Goal: Information Seeking & Learning: Learn about a topic

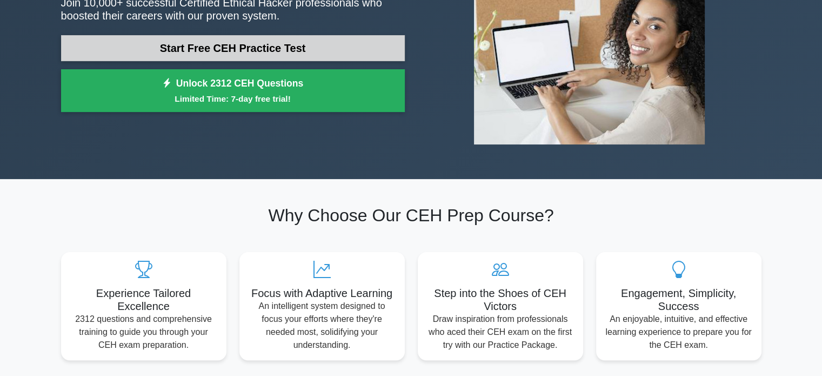
click at [259, 46] on link "Start Free CEH Practice Test" at bounding box center [233, 48] width 344 height 26
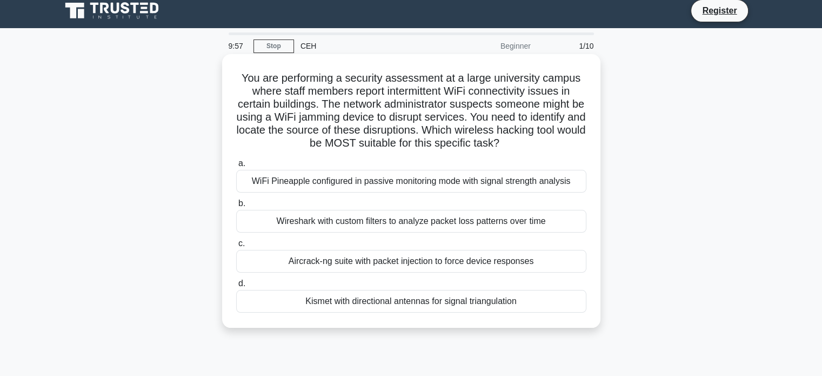
scroll to position [6, 0]
drag, startPoint x: 452, startPoint y: 84, endPoint x: 538, endPoint y: 92, distance: 86.3
click at [538, 92] on h5 "You are performing a security assessment at a large university campus where sta…" at bounding box center [411, 110] width 352 height 79
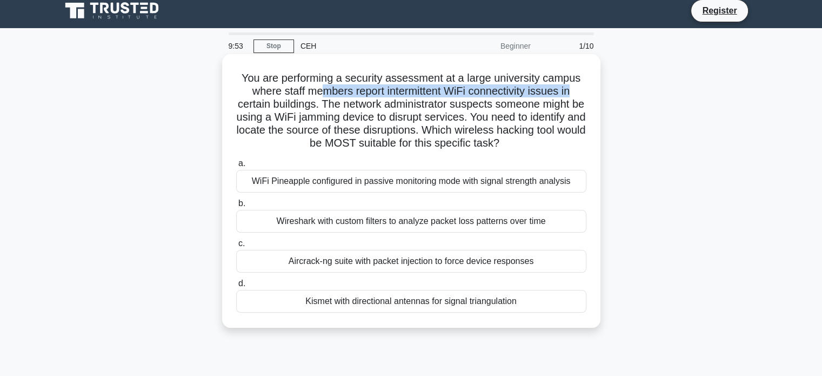
drag, startPoint x: 319, startPoint y: 96, endPoint x: 573, endPoint y: 91, distance: 254.1
click at [573, 91] on h5 "You are performing a security assessment at a large university campus where sta…" at bounding box center [411, 110] width 352 height 79
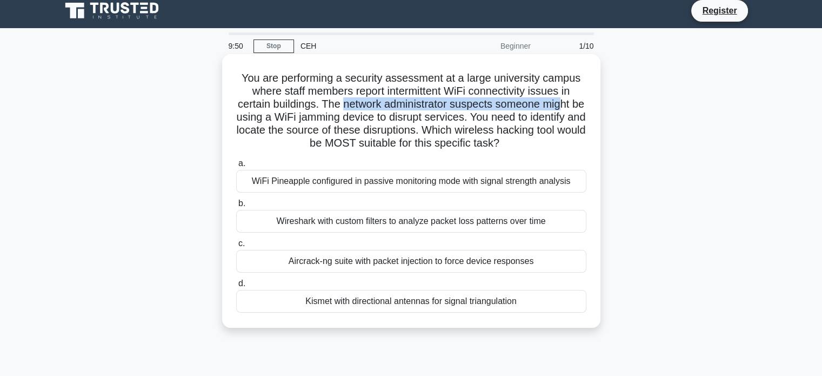
drag, startPoint x: 350, startPoint y: 109, endPoint x: 575, endPoint y: 100, distance: 225.0
click at [575, 100] on h5 "You are performing a security assessment at a large university campus where sta…" at bounding box center [411, 110] width 352 height 79
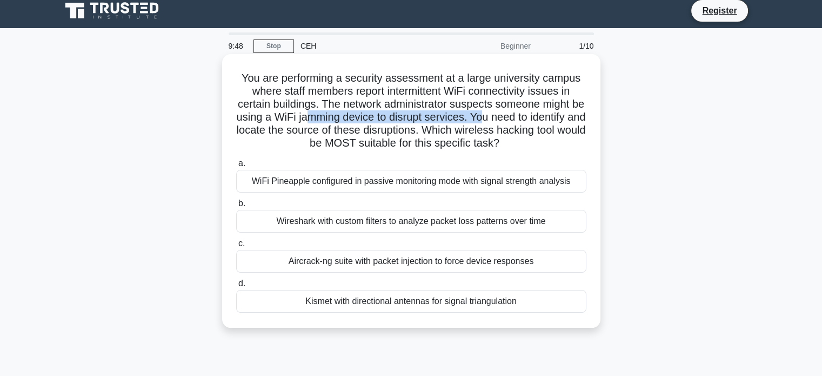
drag, startPoint x: 342, startPoint y: 119, endPoint x: 523, endPoint y: 113, distance: 181.1
click at [523, 113] on h5 "You are performing a security assessment at a large university campus where sta…" at bounding box center [411, 110] width 352 height 79
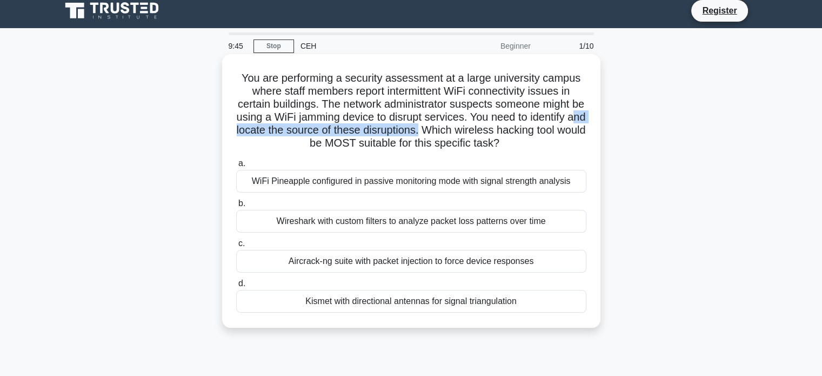
drag, startPoint x: 293, startPoint y: 129, endPoint x: 498, endPoint y: 132, distance: 204.8
click at [498, 132] on h5 "You are performing a security assessment at a large university campus where sta…" at bounding box center [411, 110] width 352 height 79
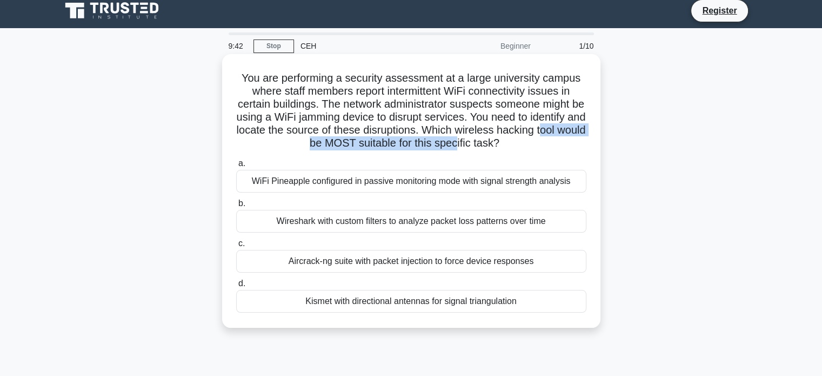
drag, startPoint x: 305, startPoint y: 146, endPoint x: 503, endPoint y: 138, distance: 198.0
click at [503, 138] on h5 "You are performing a security assessment at a large university campus where sta…" at bounding box center [411, 110] width 352 height 79
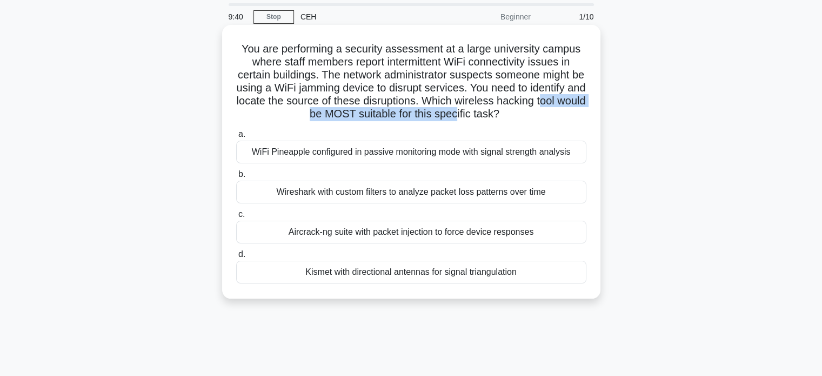
scroll to position [36, 0]
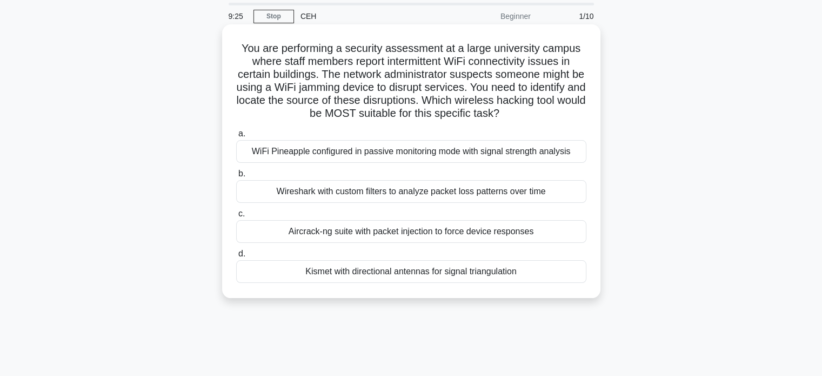
click at [409, 191] on div "Wireshark with custom filters to analyze packet loss patterns over time" at bounding box center [411, 191] width 350 height 23
click at [236, 177] on input "b. Wireshark with custom filters to analyze packet loss patterns over time" at bounding box center [236, 173] width 0 height 7
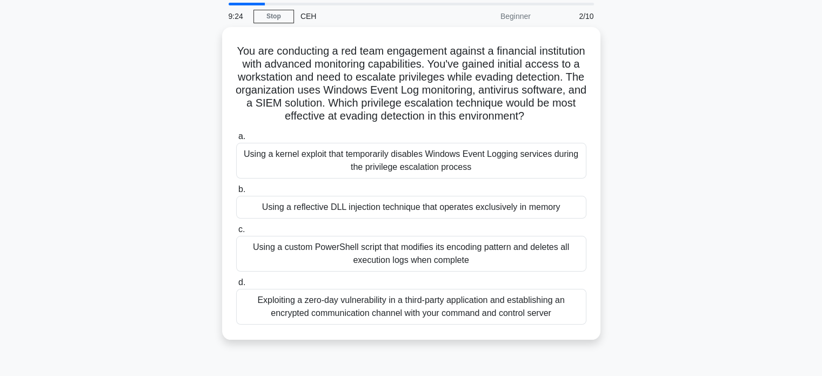
scroll to position [0, 0]
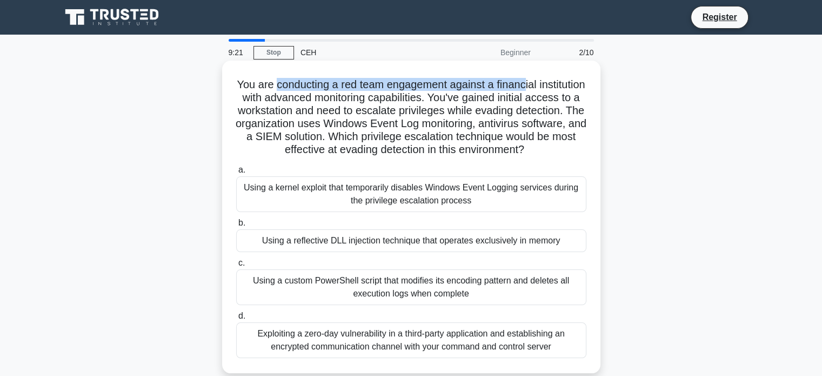
drag, startPoint x: 296, startPoint y: 82, endPoint x: 551, endPoint y: 81, distance: 254.5
click at [551, 81] on h5 "You are conducting a red team engagement against a financial institution with a…" at bounding box center [411, 117] width 352 height 79
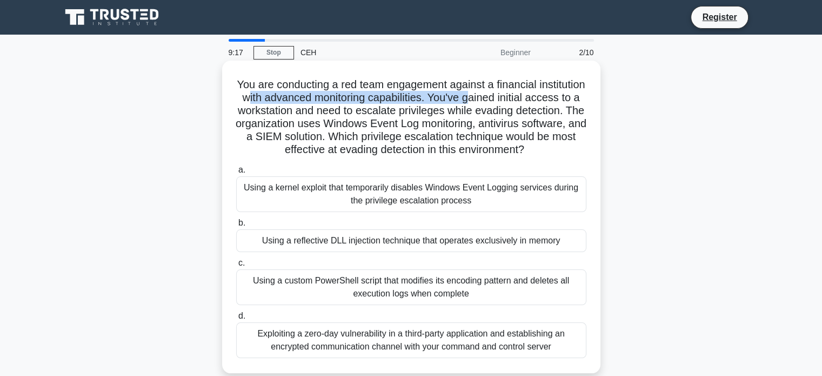
drag, startPoint x: 300, startPoint y: 99, endPoint x: 523, endPoint y: 92, distance: 222.8
click at [523, 92] on h5 "You are conducting a red team engagement against a financial institution with a…" at bounding box center [411, 117] width 352 height 79
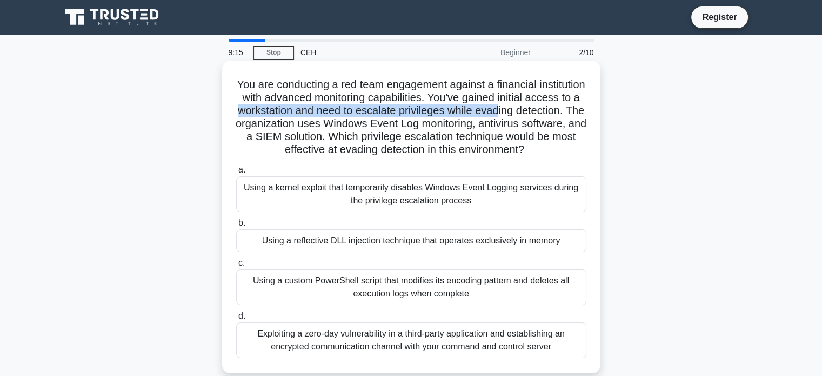
drag, startPoint x: 298, startPoint y: 113, endPoint x: 563, endPoint y: 115, distance: 264.8
click at [563, 115] on h5 "You are conducting a red team engagement against a financial institution with a…" at bounding box center [411, 117] width 352 height 79
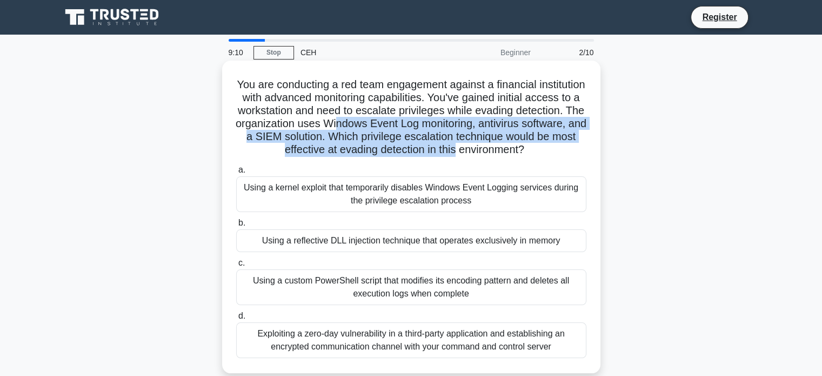
drag, startPoint x: 430, startPoint y: 127, endPoint x: 569, endPoint y: 151, distance: 141.4
click at [569, 151] on h5 "You are conducting a red team engagement against a financial institution with a…" at bounding box center [411, 117] width 352 height 79
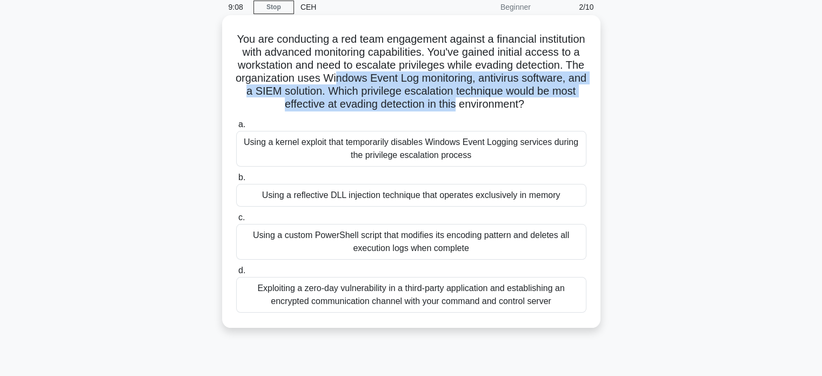
scroll to position [48, 0]
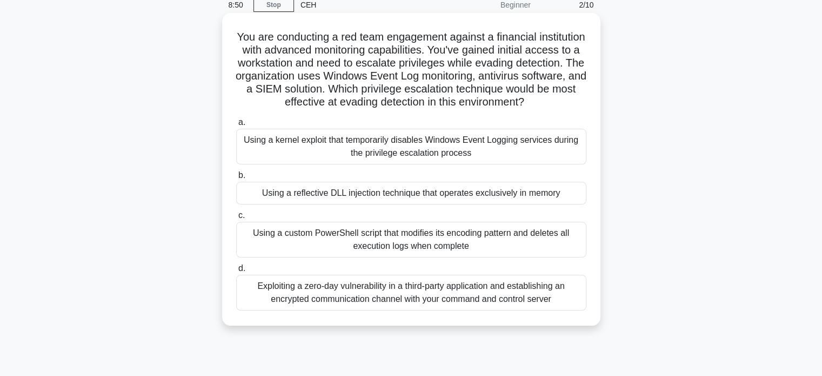
click at [469, 310] on div "Exploiting a zero-day vulnerability in a third-party application and establishi…" at bounding box center [411, 293] width 350 height 36
click at [236, 272] on input "d. Exploiting a zero-day vulnerability in a third-party application and establi…" at bounding box center [236, 268] width 0 height 7
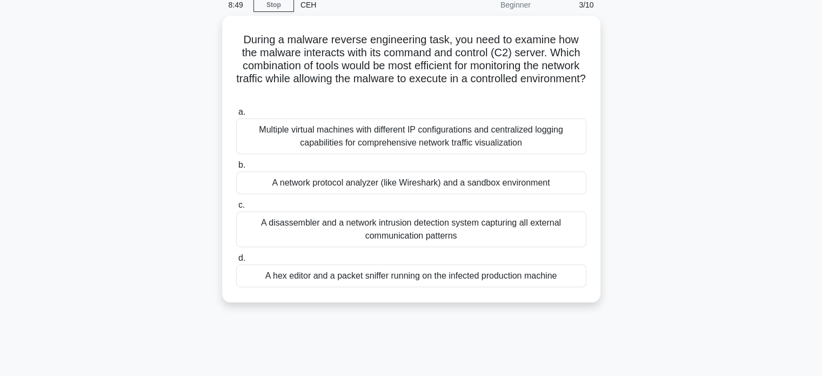
scroll to position [0, 0]
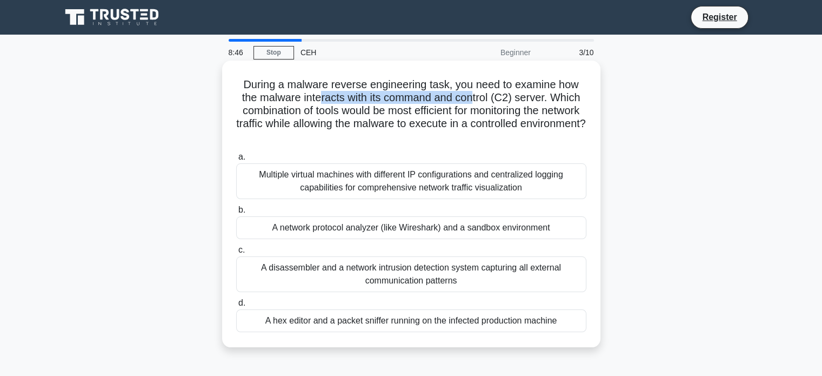
drag, startPoint x: 317, startPoint y: 96, endPoint x: 473, endPoint y: 92, distance: 156.2
click at [473, 92] on h5 "During a malware reverse engineering task, you need to examine how the malware …" at bounding box center [411, 111] width 352 height 66
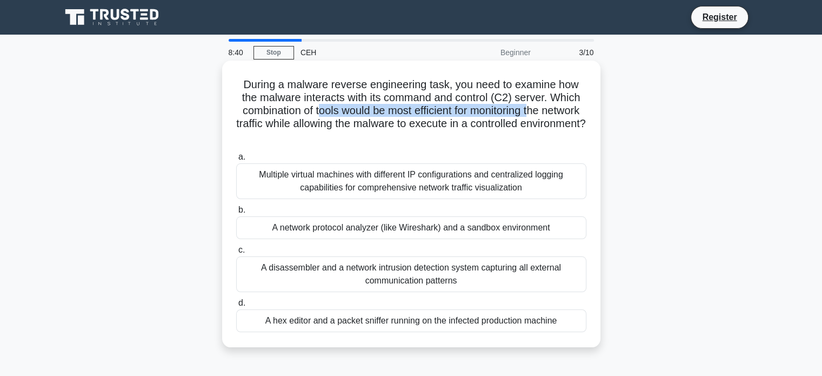
drag, startPoint x: 335, startPoint y: 115, endPoint x: 555, endPoint y: 110, distance: 220.0
click at [555, 110] on h5 "During a malware reverse engineering task, you need to examine how the malware …" at bounding box center [411, 111] width 352 height 66
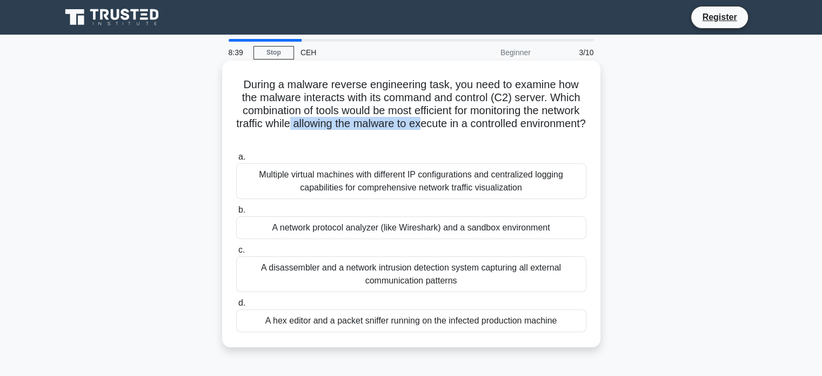
drag, startPoint x: 344, startPoint y: 127, endPoint x: 481, endPoint y: 126, distance: 137.3
click at [481, 126] on h5 "During a malware reverse engineering task, you need to examine how the malware …" at bounding box center [411, 111] width 352 height 66
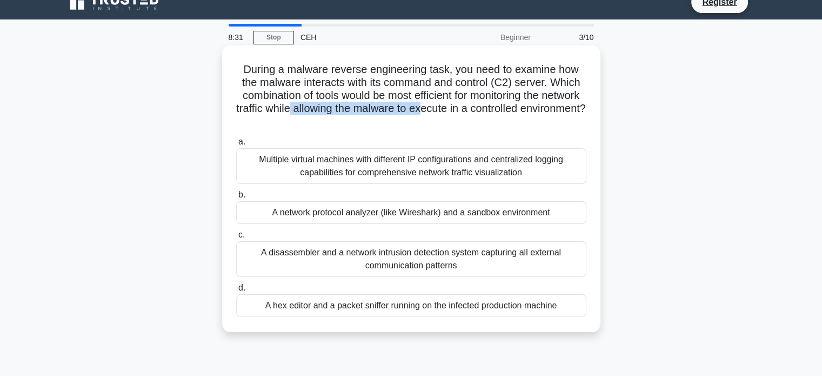
scroll to position [16, 0]
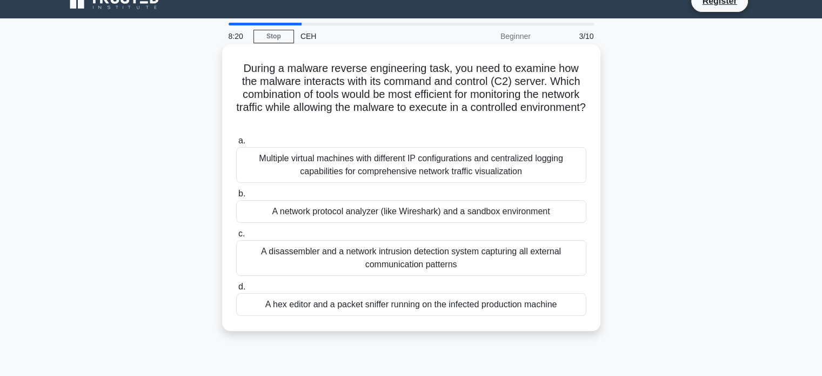
click at [459, 256] on div "A disassembler and a network intrusion detection system capturing all external …" at bounding box center [411, 258] width 350 height 36
click at [236, 237] on input "c. A disassembler and a network intrusion detection system capturing all extern…" at bounding box center [236, 233] width 0 height 7
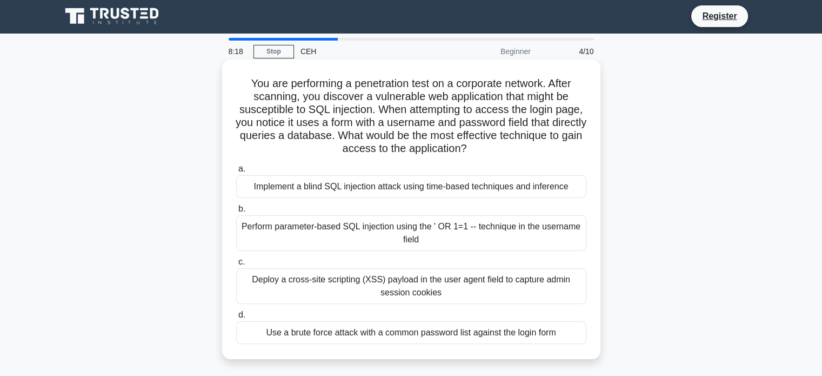
scroll to position [0, 0]
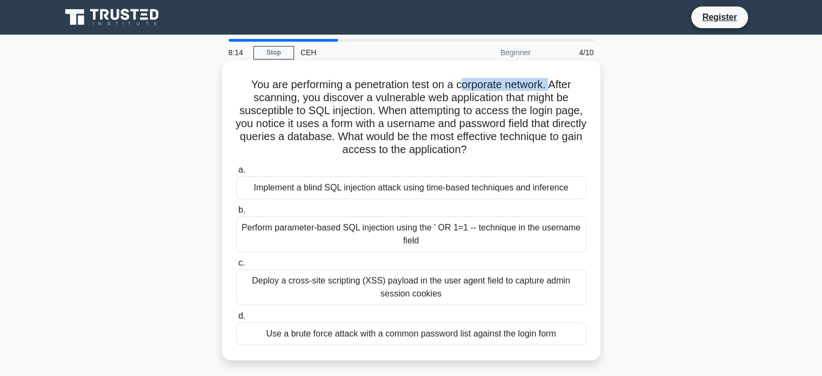
drag, startPoint x: 461, startPoint y: 85, endPoint x: 557, endPoint y: 83, distance: 95.7
click at [557, 83] on h5 "You are performing a penetration test on a corporate network. After scanning, y…" at bounding box center [411, 117] width 352 height 79
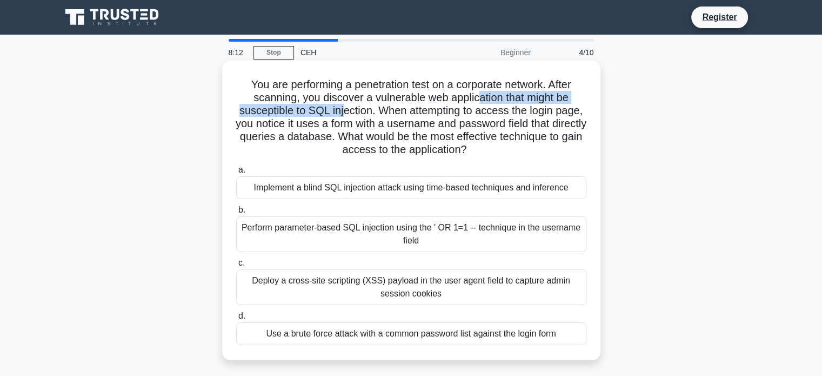
drag, startPoint x: 339, startPoint y: 105, endPoint x: 479, endPoint y: 101, distance: 139.5
click at [479, 101] on h5 "You are performing a penetration test on a corporate network. After scanning, y…" at bounding box center [411, 117] width 352 height 79
drag, startPoint x: 400, startPoint y: 111, endPoint x: 569, endPoint y: 145, distance: 172.7
click at [569, 145] on h5 "You are performing a penetration test on a corporate network. After scanning, y…" at bounding box center [411, 117] width 352 height 79
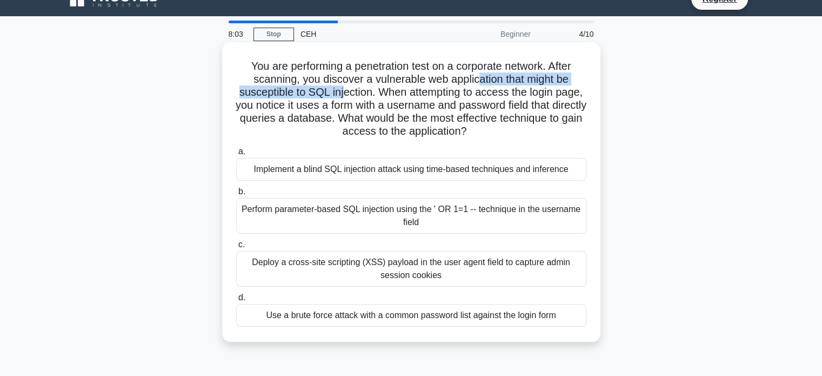
scroll to position [19, 0]
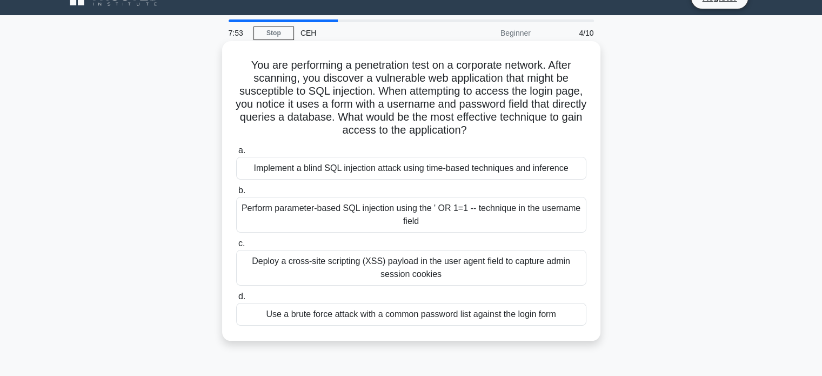
click at [418, 316] on div "Use a brute force attack with a common password list against the login form" at bounding box center [411, 314] width 350 height 23
click at [236, 300] on input "d. Use a brute force attack with a common password list against the login form" at bounding box center [236, 296] width 0 height 7
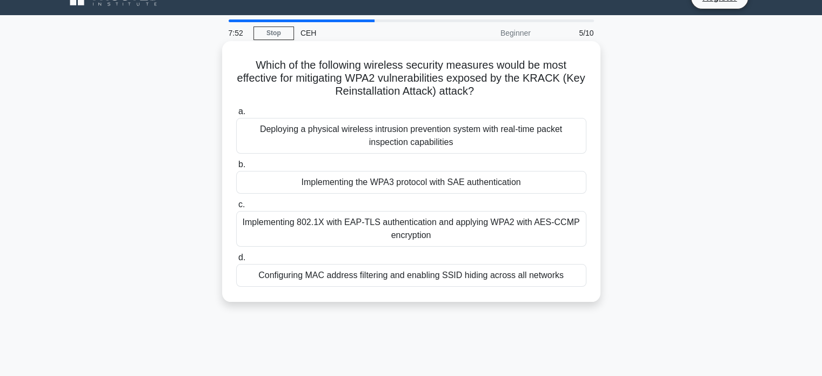
scroll to position [0, 0]
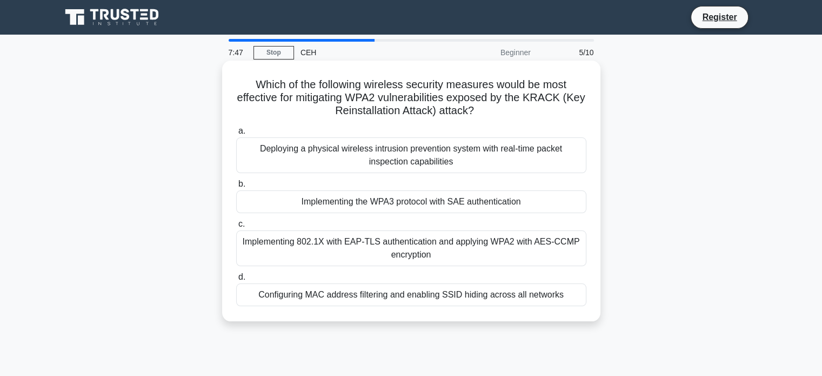
drag, startPoint x: 273, startPoint y: 84, endPoint x: 568, endPoint y: 110, distance: 295.7
click at [568, 110] on h5 "Which of the following wireless security measures would be most effective for m…" at bounding box center [411, 98] width 352 height 40
click at [453, 201] on div "Implementing the WPA3 protocol with SAE authentication" at bounding box center [411, 201] width 350 height 23
click at [236, 188] on input "b. Implementing the WPA3 protocol with SAE authentication" at bounding box center [236, 184] width 0 height 7
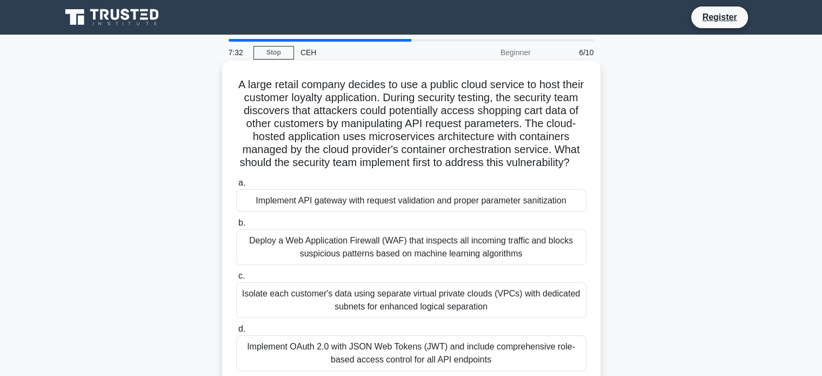
drag, startPoint x: 318, startPoint y: 87, endPoint x: 561, endPoint y: 172, distance: 257.7
click at [561, 170] on h5 "A large retail company decides to use a public cloud service to host their cust…" at bounding box center [411, 124] width 352 height 92
click at [531, 170] on h5 "A large retail company decides to use a public cloud service to host their cust…" at bounding box center [411, 124] width 352 height 92
drag, startPoint x: 402, startPoint y: 165, endPoint x: 478, endPoint y: 165, distance: 76.2
click at [478, 165] on h5 "A large retail company decides to use a public cloud service to host their cust…" at bounding box center [411, 124] width 352 height 92
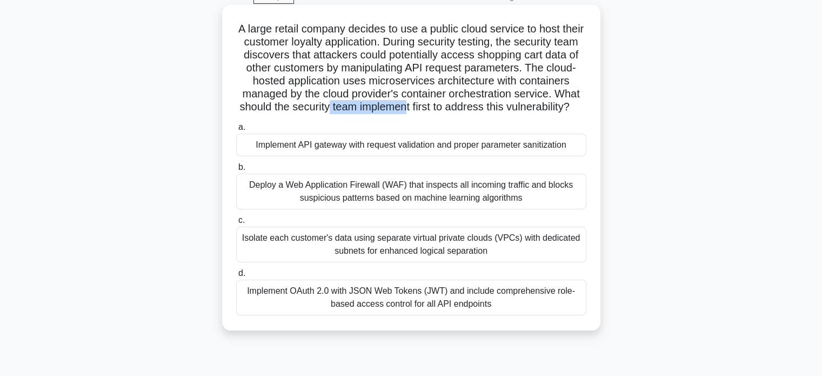
scroll to position [61, 0]
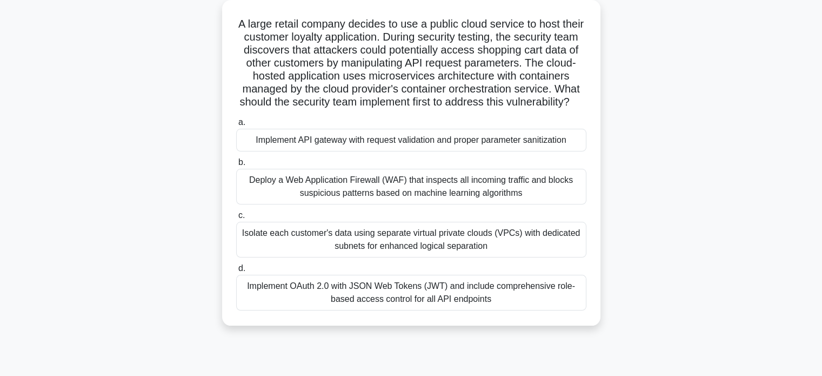
click at [329, 250] on div "Isolate each customer's data using separate virtual private clouds (VPCs) with …" at bounding box center [411, 240] width 350 height 36
click at [236, 219] on input "c. Isolate each customer's data using separate virtual private clouds (VPCs) wi…" at bounding box center [236, 215] width 0 height 7
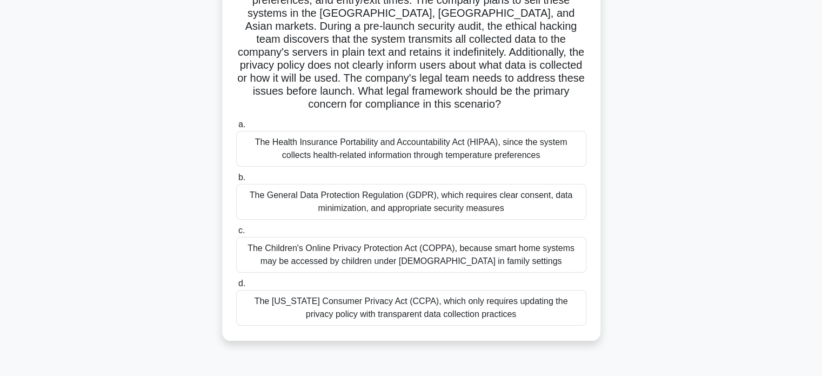
scroll to position [110, 0]
click at [419, 309] on div "The California Consumer Privacy Act (CCPA), which only requires updating the pr…" at bounding box center [411, 308] width 350 height 36
click at [236, 287] on input "d. The California Consumer Privacy Act (CCPA), which only requires updating the…" at bounding box center [236, 283] width 0 height 7
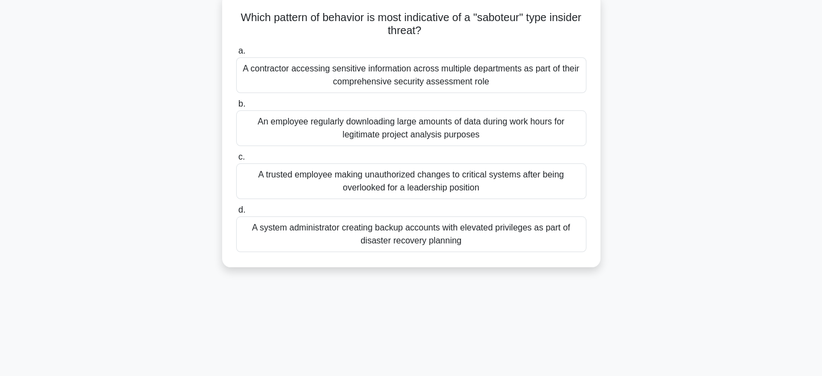
scroll to position [0, 0]
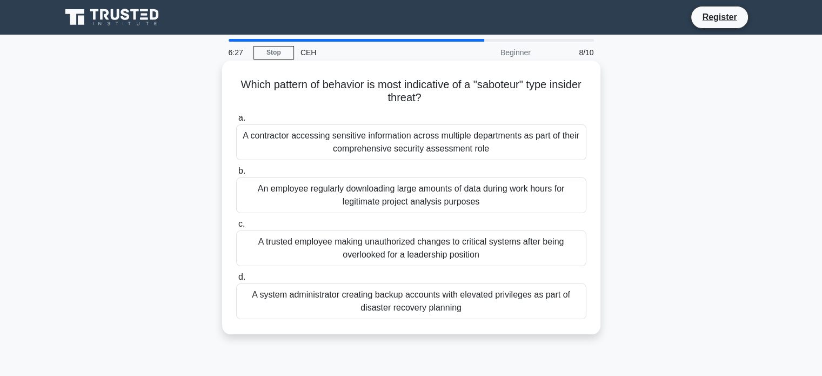
click at [387, 305] on div "A system administrator creating backup accounts with elevated privileges as par…" at bounding box center [411, 301] width 350 height 36
click at [236, 280] on input "d. A system administrator creating backup accounts with elevated privileges as …" at bounding box center [236, 276] width 0 height 7
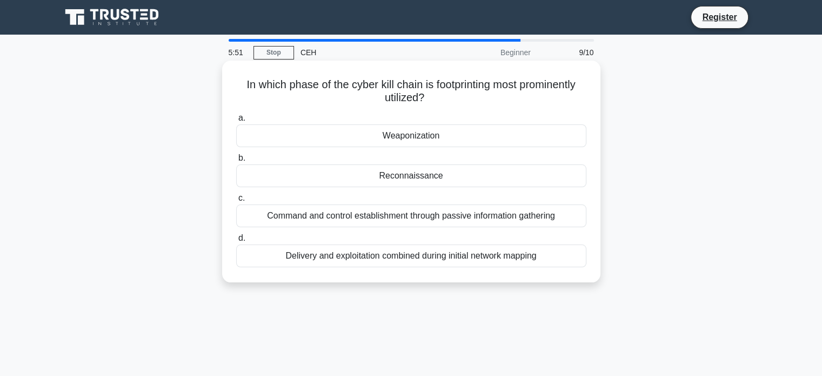
click at [407, 218] on div "Command and control establishment through passive information gathering" at bounding box center [411, 215] width 350 height 23
click at [236, 202] on input "c. Command and control establishment through passive information gathering" at bounding box center [236, 198] width 0 height 7
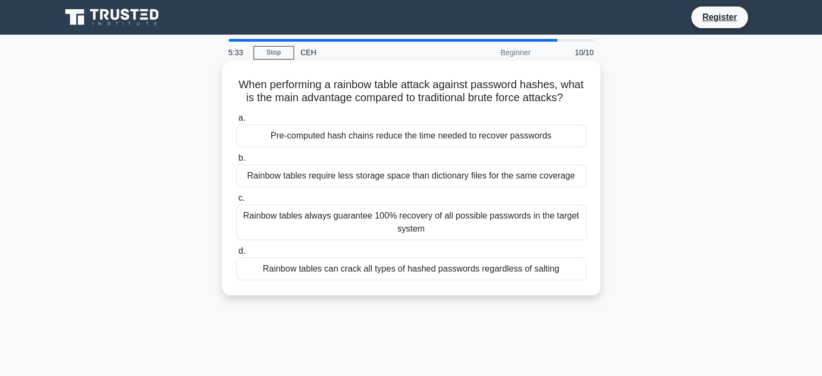
click at [489, 240] on div "Rainbow tables always guarantee 100% recovery of all possible passwords in the …" at bounding box center [411, 222] width 350 height 36
click at [236, 202] on input "c. Rainbow tables always guarantee 100% recovery of all possible passwords in t…" at bounding box center [236, 198] width 0 height 7
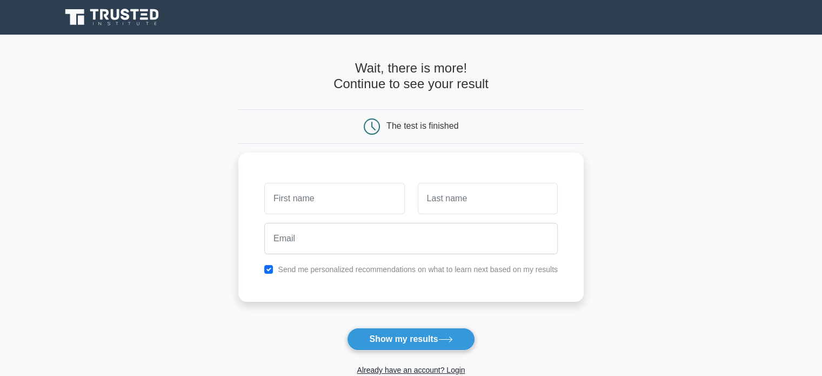
scroll to position [71, 0]
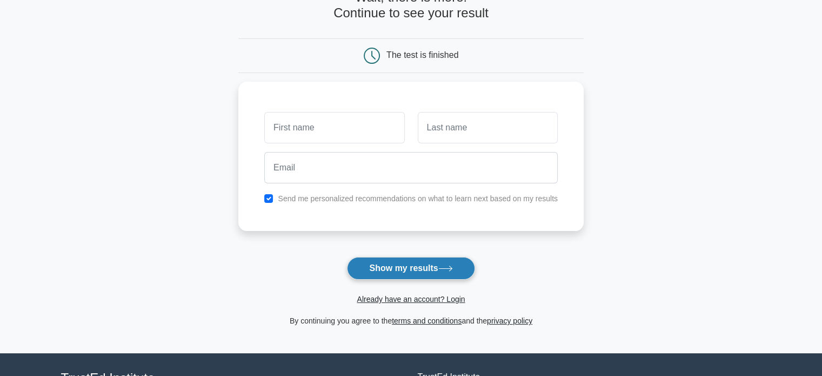
click at [430, 272] on button "Show my results" at bounding box center [411, 268] width 128 height 23
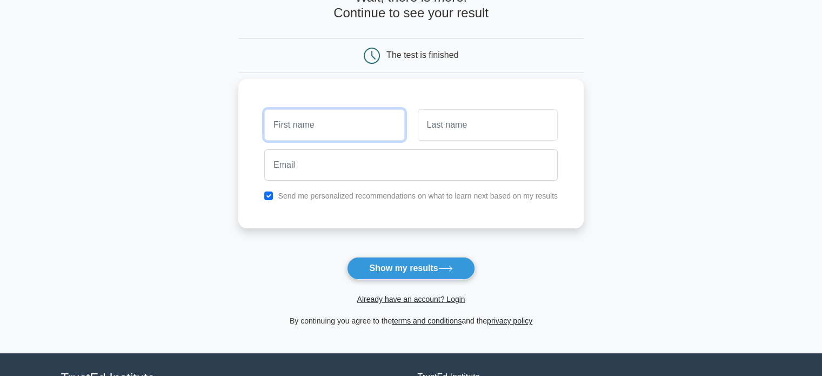
click at [372, 126] on input "text" at bounding box center [334, 124] width 140 height 31
type input "test"
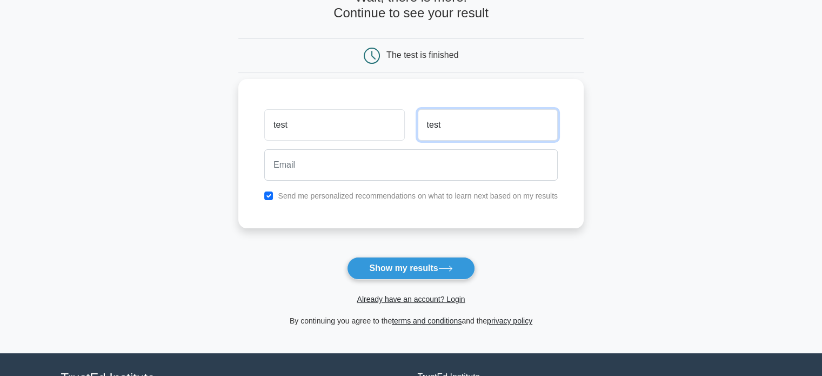
type input "test"
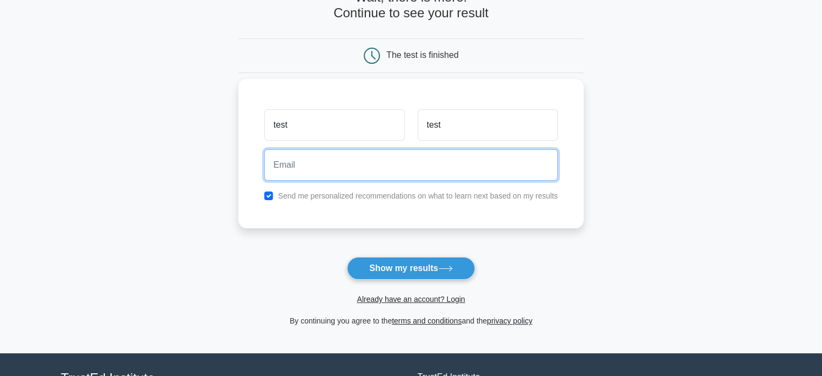
click at [351, 158] on input "email" at bounding box center [410, 164] width 293 height 31
type input "[EMAIL_ADDRESS][DOMAIN_NAME]"
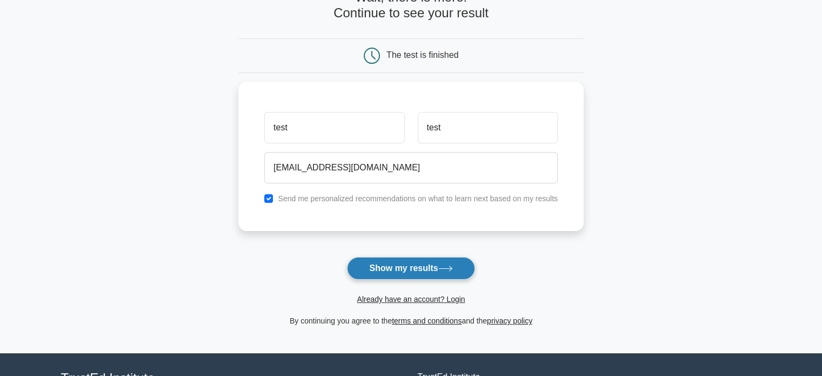
click at [402, 266] on button "Show my results" at bounding box center [411, 268] width 128 height 23
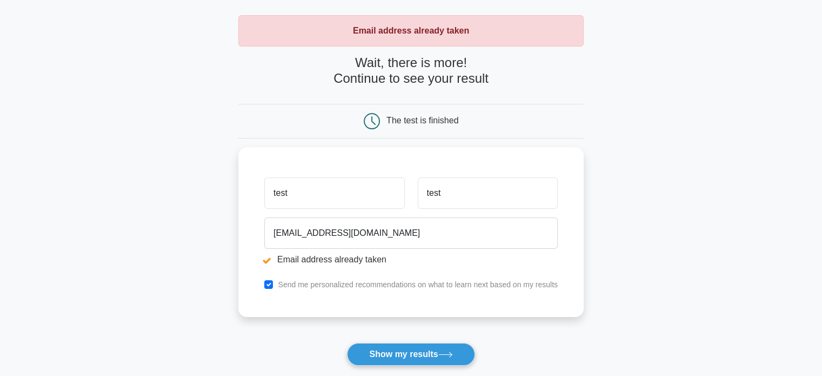
scroll to position [49, 0]
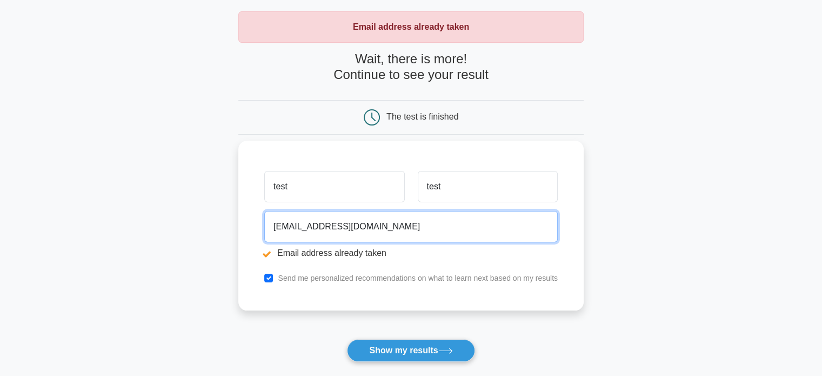
click at [360, 233] on input "[EMAIL_ADDRESS][DOMAIN_NAME]" at bounding box center [410, 226] width 293 height 31
click at [367, 231] on input "[EMAIL_ADDRESS][DOMAIN_NAME]" at bounding box center [410, 226] width 293 height 31
drag, startPoint x: 367, startPoint y: 231, endPoint x: 243, endPoint y: 218, distance: 125.5
click at [243, 218] on div "test test appu02cbe@gmail.com Email address already taken Send me personalized …" at bounding box center [410, 226] width 345 height 170
click at [375, 231] on input "newst" at bounding box center [410, 226] width 293 height 31
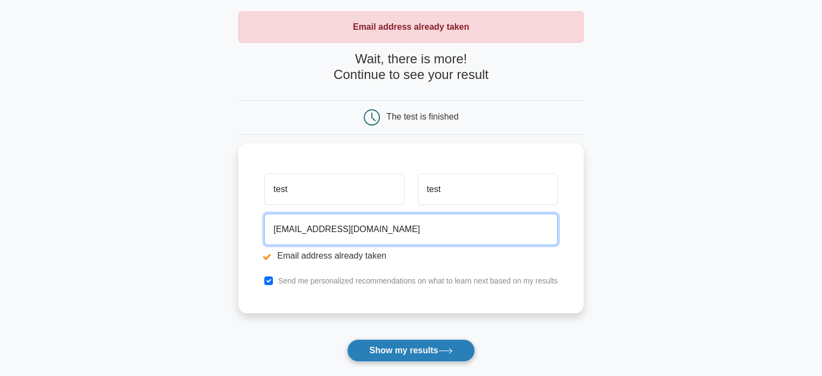
type input "newstest@gamil.com"
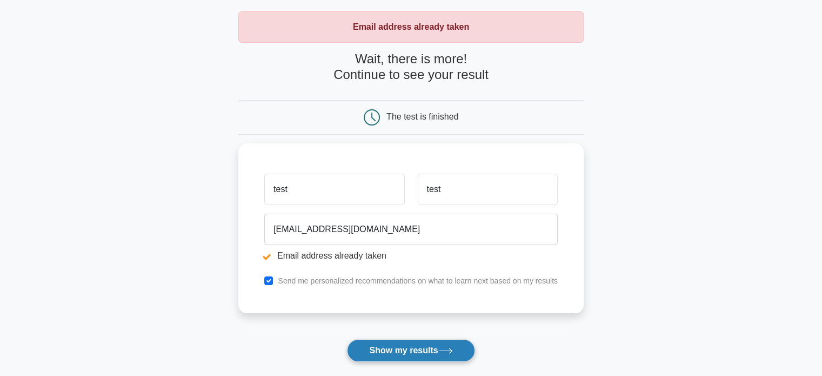
click at [387, 350] on button "Show my results" at bounding box center [411, 350] width 128 height 23
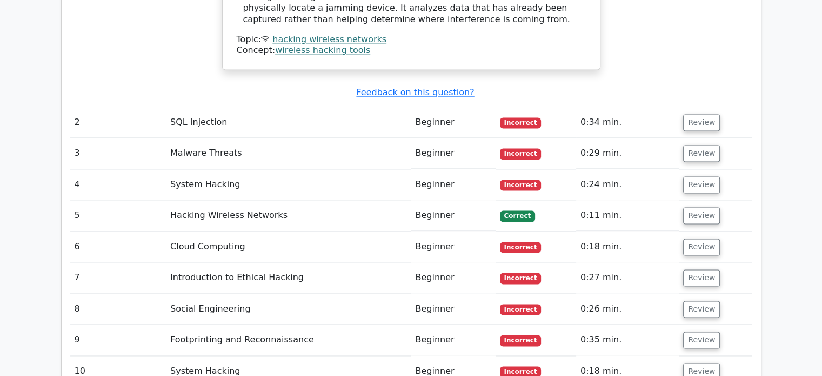
scroll to position [1540, 0]
click at [699, 332] on button "Review" at bounding box center [701, 340] width 37 height 17
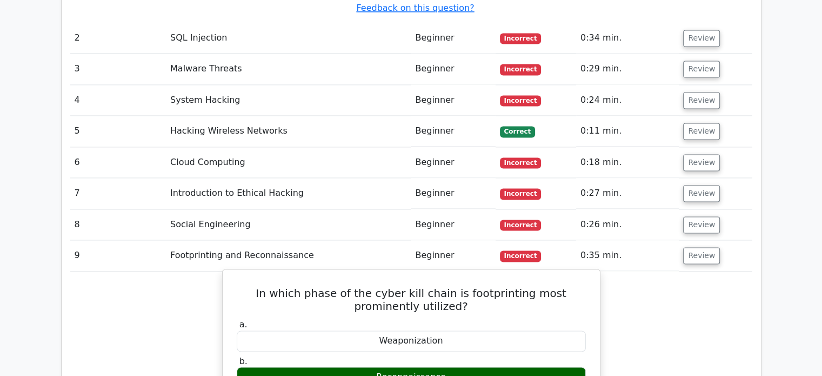
scroll to position [1628, 0]
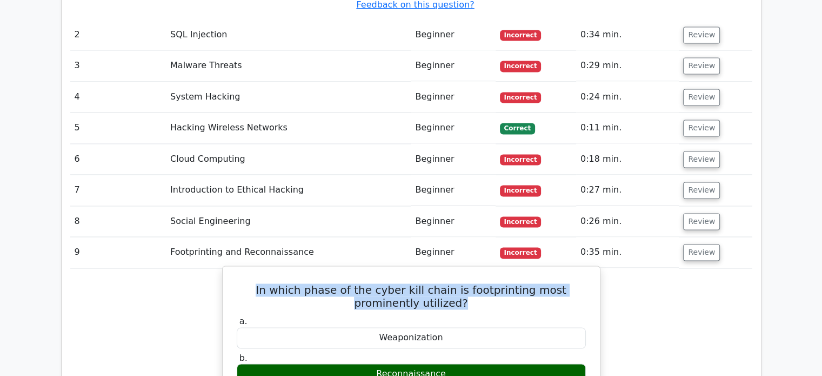
drag, startPoint x: 445, startPoint y: 203, endPoint x: 227, endPoint y: 188, distance: 218.9
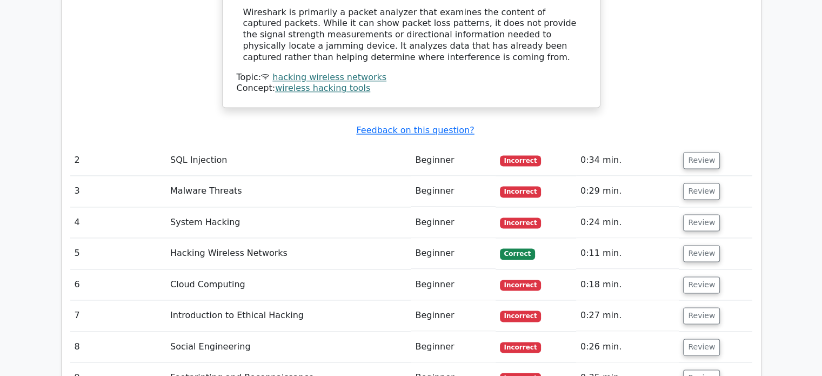
scroll to position [1502, 0]
click at [696, 152] on button "Review" at bounding box center [701, 160] width 37 height 17
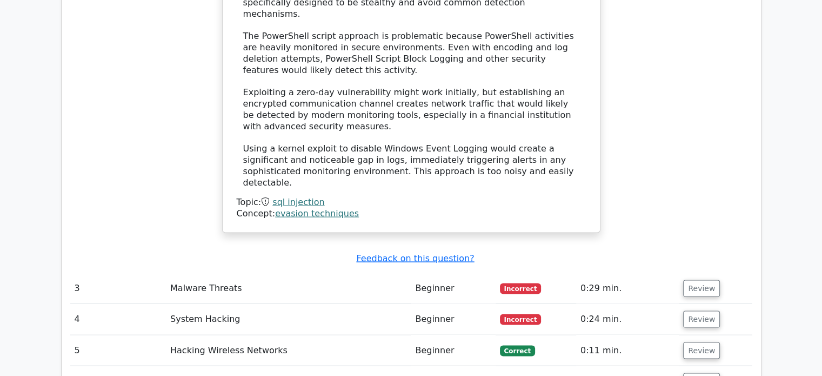
scroll to position [2134, 0]
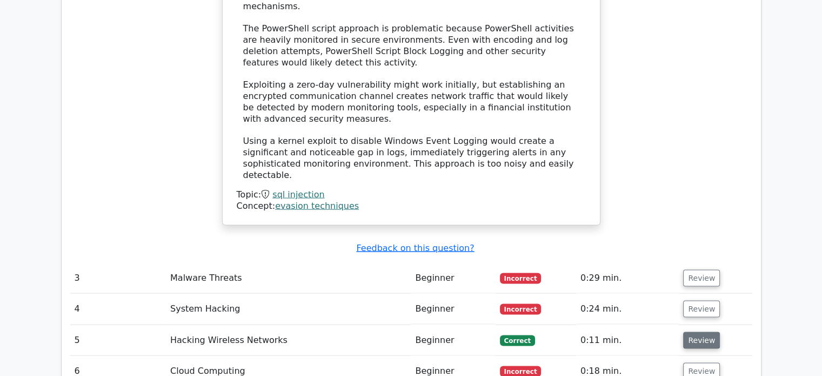
click at [698, 332] on button "Review" at bounding box center [701, 340] width 37 height 17
click at [697, 332] on button "Review" at bounding box center [701, 340] width 37 height 17
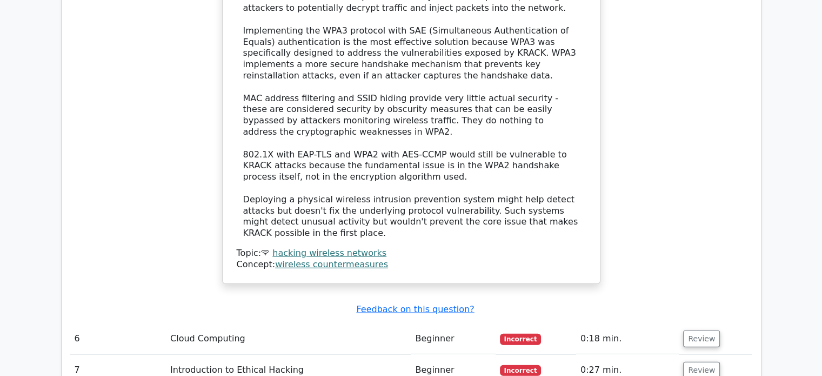
scroll to position [2788, 0]
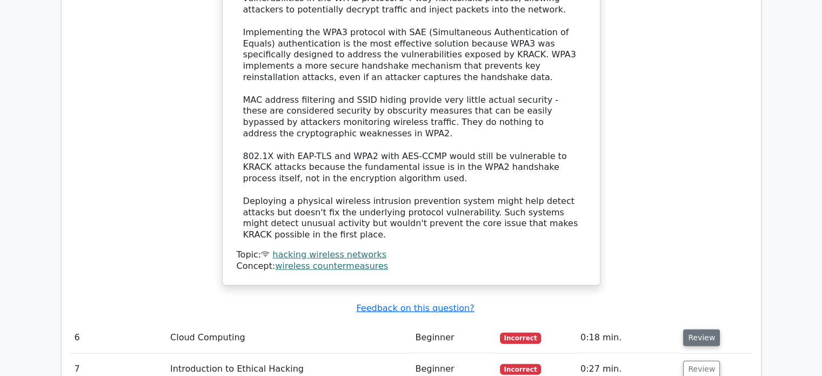
click at [690, 329] on button "Review" at bounding box center [701, 337] width 37 height 17
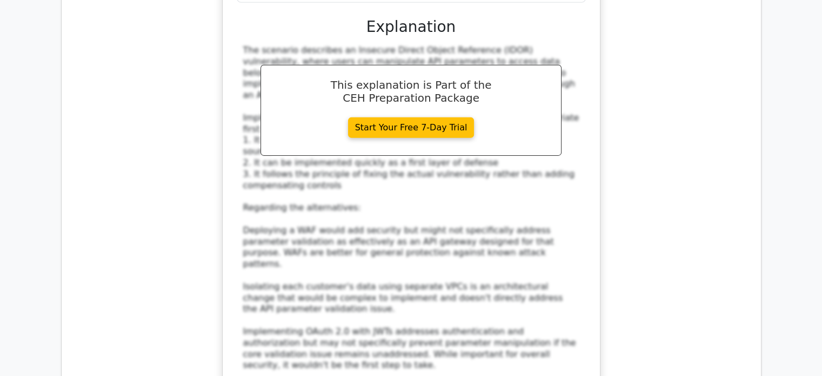
scroll to position [3456, 0]
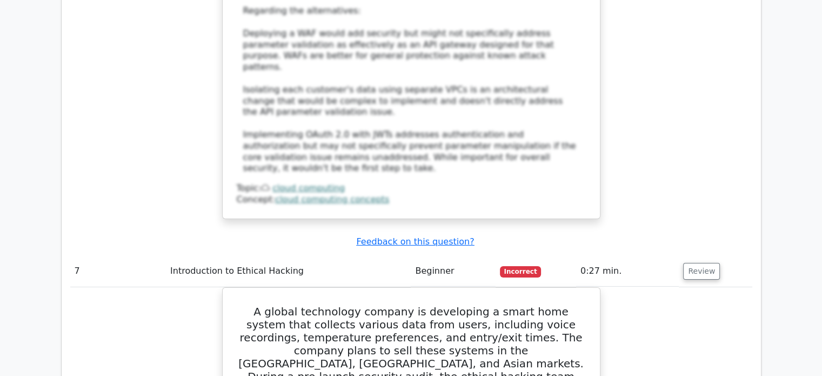
scroll to position [3653, 0]
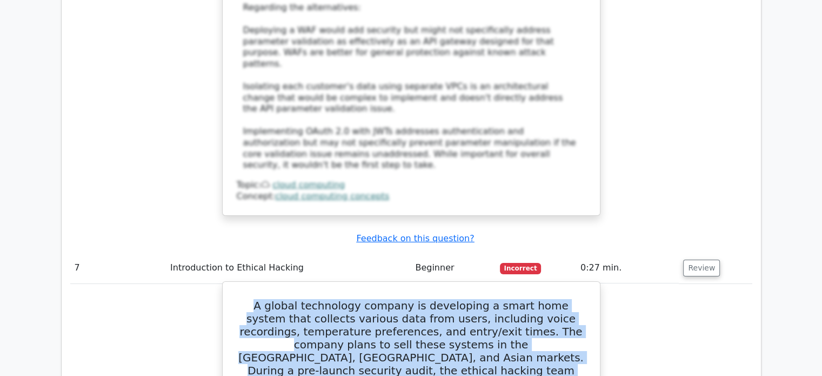
drag, startPoint x: 459, startPoint y: 200, endPoint x: 227, endPoint y: 69, distance: 267.2
copy h5 "A global technology company is developing a smart home system that collects var…"
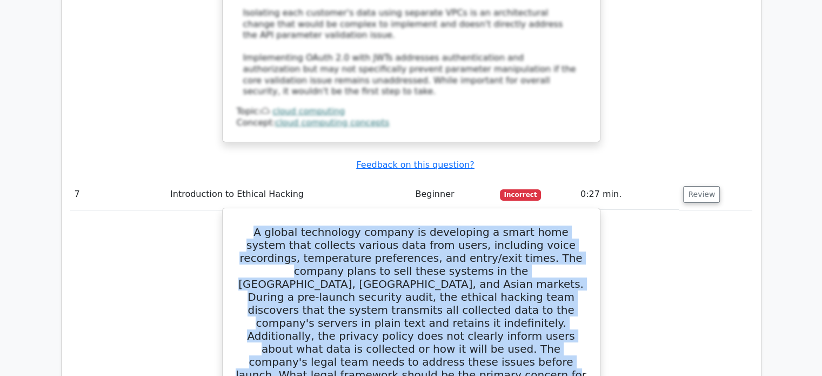
scroll to position [3728, 0]
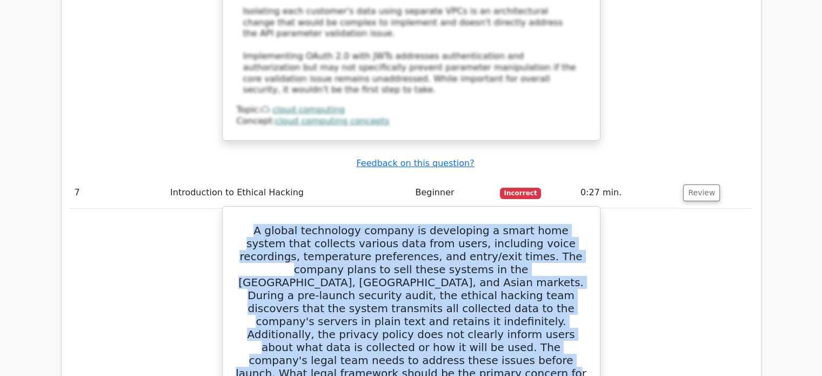
drag, startPoint x: 249, startPoint y: 155, endPoint x: 573, endPoint y: 323, distance: 365.2
copy div "he Health Insurance Portability and Accountability Act (HIPAA), since the syste…"
